Goal: Transaction & Acquisition: Purchase product/service

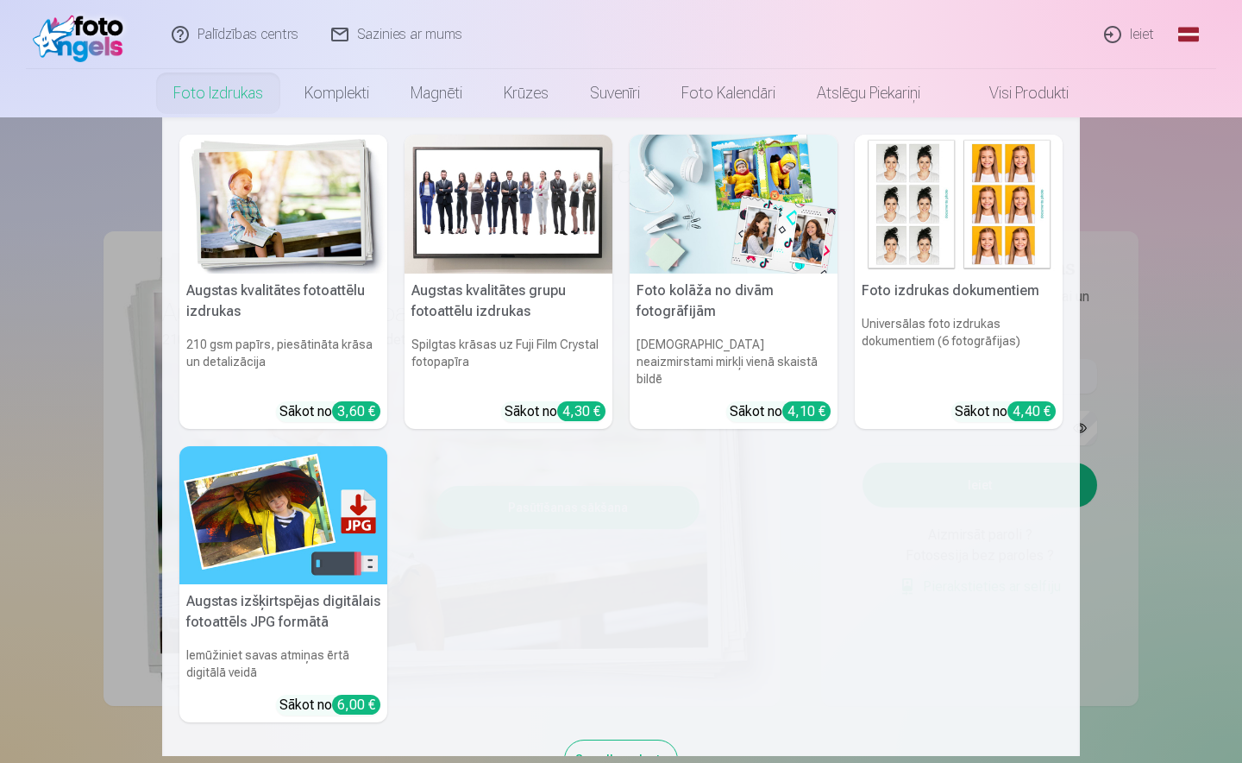
click at [494, 208] on img at bounding box center [509, 204] width 208 height 139
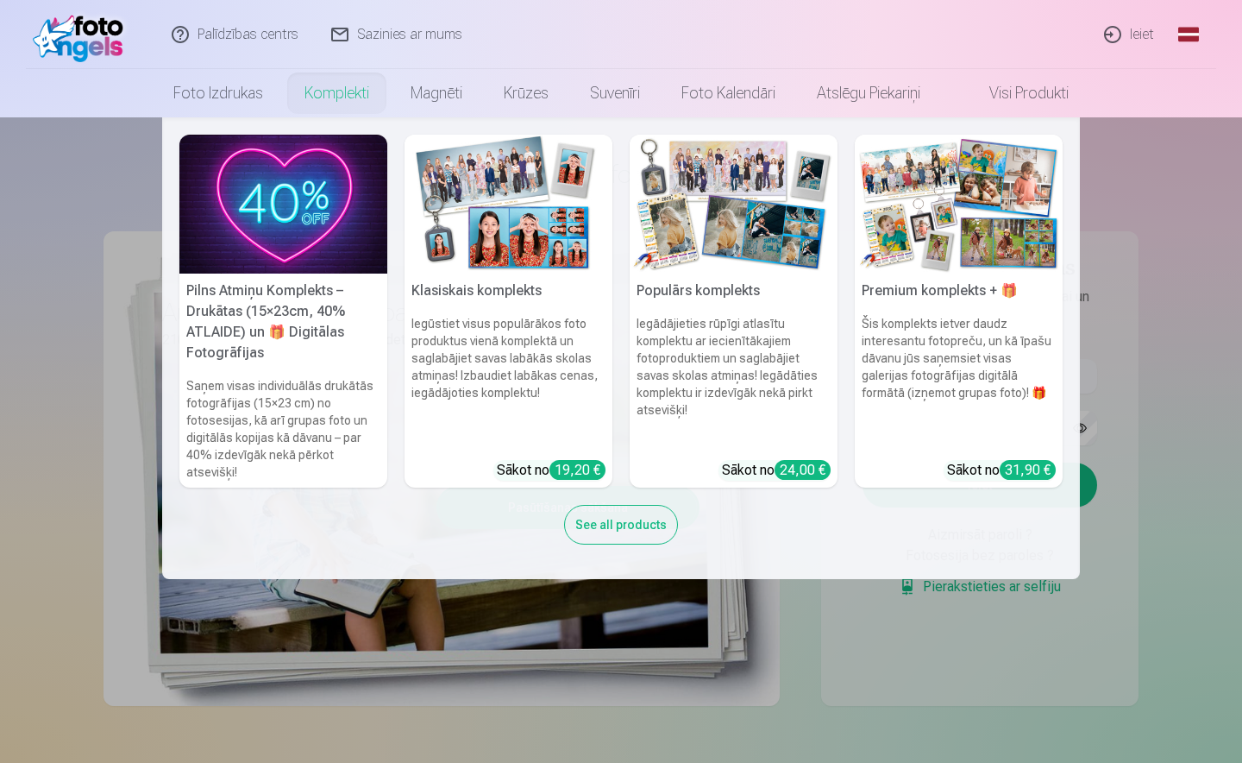
click at [476, 202] on img at bounding box center [509, 204] width 208 height 139
